Goal: Entertainment & Leisure: Consume media (video, audio)

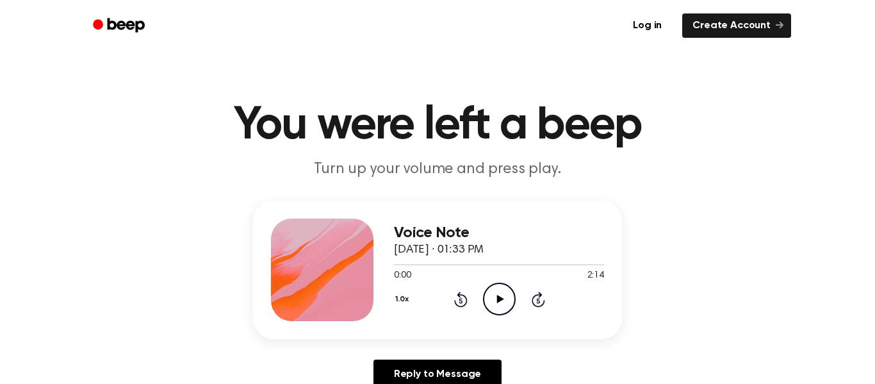
click at [490, 301] on icon "Play Audio" at bounding box center [499, 299] width 33 height 33
click at [492, 307] on icon "Pause Audio" at bounding box center [499, 299] width 33 height 33
click at [454, 293] on icon "Rewind 5 seconds" at bounding box center [461, 299] width 14 height 17
click at [452, 299] on div "1.0x Rewind 5 seconds Play Audio Skip 5 seconds" at bounding box center [499, 299] width 210 height 33
click at [456, 306] on icon "Rewind 5 seconds" at bounding box center [461, 299] width 14 height 17
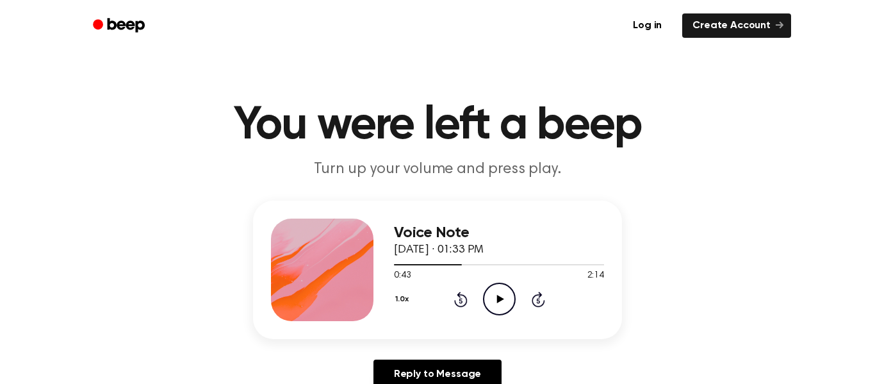
click at [447, 302] on div "1.0x Rewind 5 seconds Play Audio Skip 5 seconds" at bounding box center [499, 299] width 210 height 33
click at [503, 292] on icon "Play Audio" at bounding box center [499, 299] width 33 height 33
click at [461, 301] on icon "Rewind 5 seconds" at bounding box center [461, 299] width 14 height 17
click at [461, 306] on icon at bounding box center [460, 299] width 13 height 15
click at [455, 292] on icon "Rewind 5 seconds" at bounding box center [461, 299] width 14 height 17
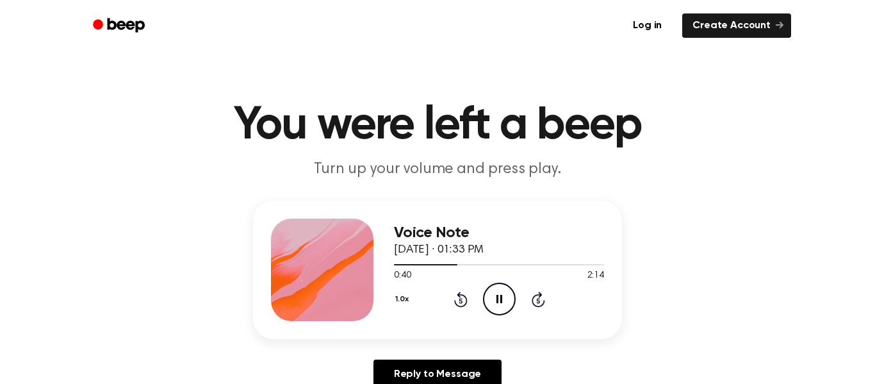
click at [465, 307] on icon "Rewind 5 seconds" at bounding box center [461, 299] width 14 height 17
click at [515, 296] on circle at bounding box center [499, 298] width 31 height 31
click at [501, 285] on icon "Play Audio" at bounding box center [499, 299] width 33 height 33
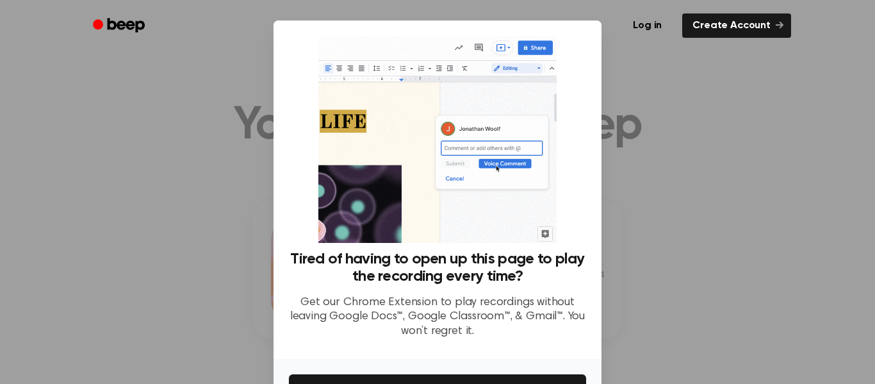
click at [701, 231] on div at bounding box center [437, 192] width 875 height 384
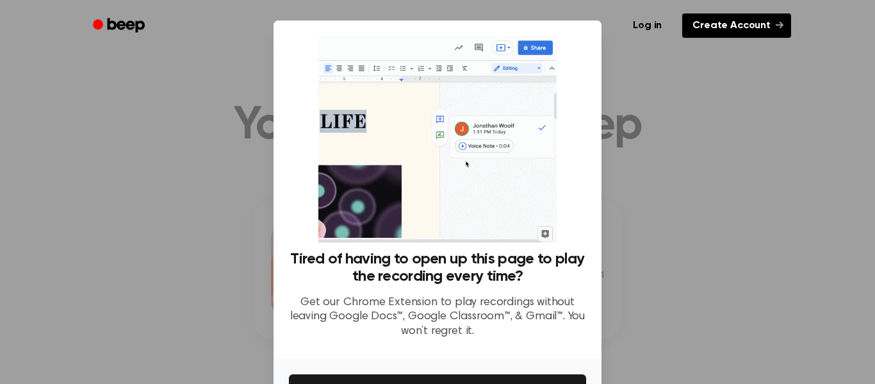
click at [726, 19] on link "Create Account" at bounding box center [736, 25] width 109 height 24
